Goal: Information Seeking & Learning: Learn about a topic

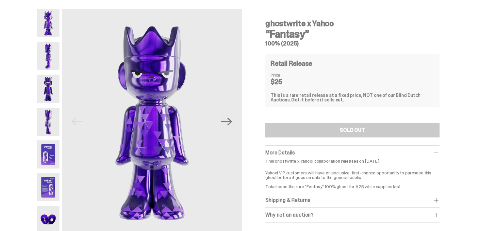
scroll to position [16, 0]
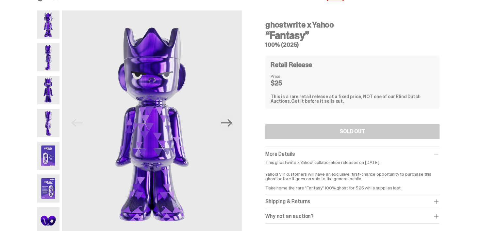
click at [49, 58] on img at bounding box center [48, 57] width 23 height 28
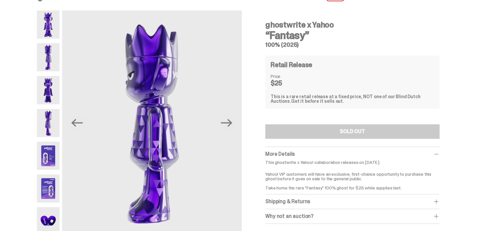
click at [50, 81] on img at bounding box center [48, 90] width 23 height 28
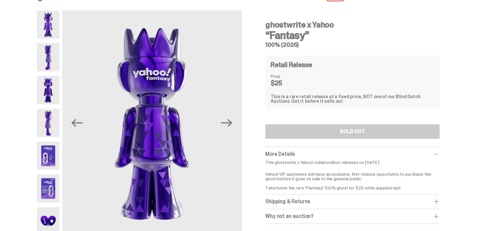
click at [49, 110] on img at bounding box center [48, 123] width 23 height 28
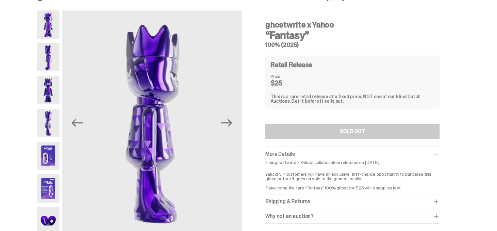
click at [50, 154] on img at bounding box center [48, 156] width 23 height 28
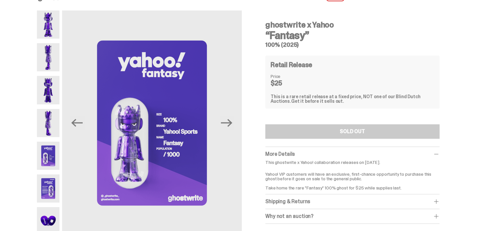
click at [50, 186] on img at bounding box center [48, 188] width 23 height 28
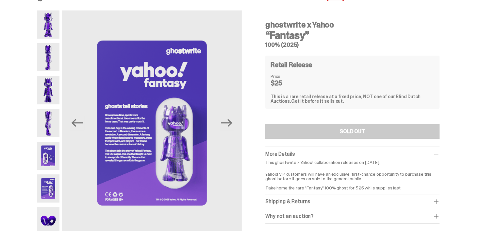
click at [50, 214] on img at bounding box center [48, 221] width 23 height 28
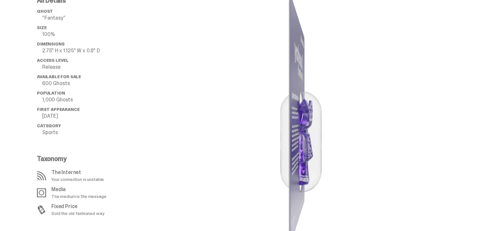
scroll to position [107, 0]
